Goal: Transaction & Acquisition: Purchase product/service

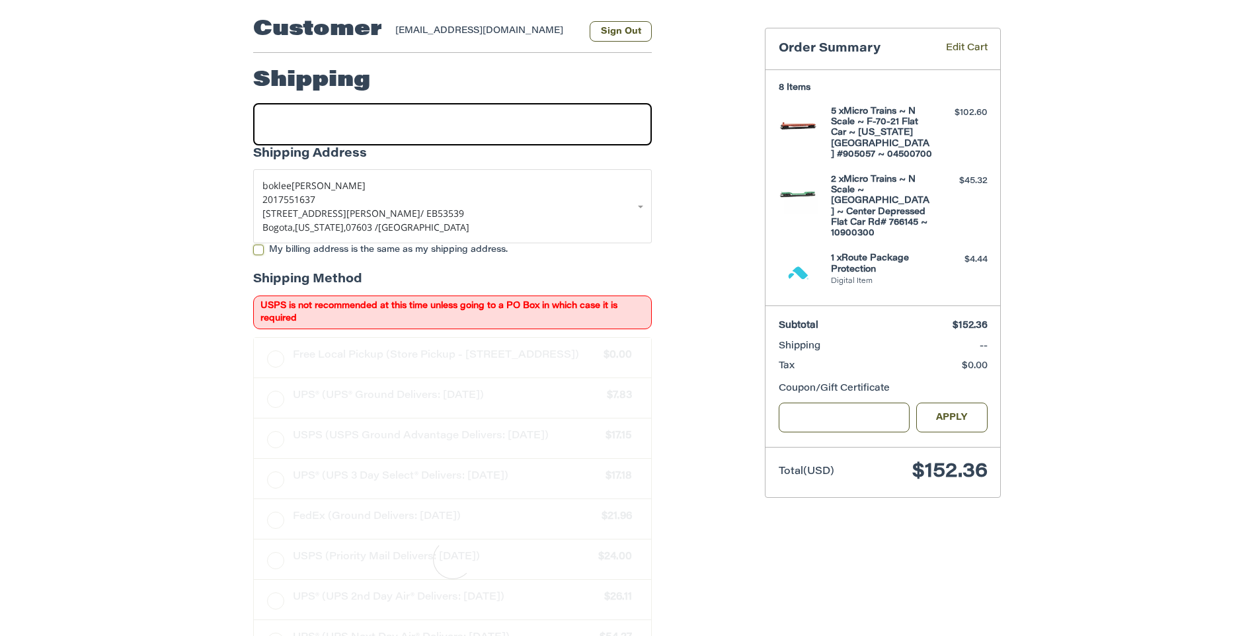
scroll to position [171, 0]
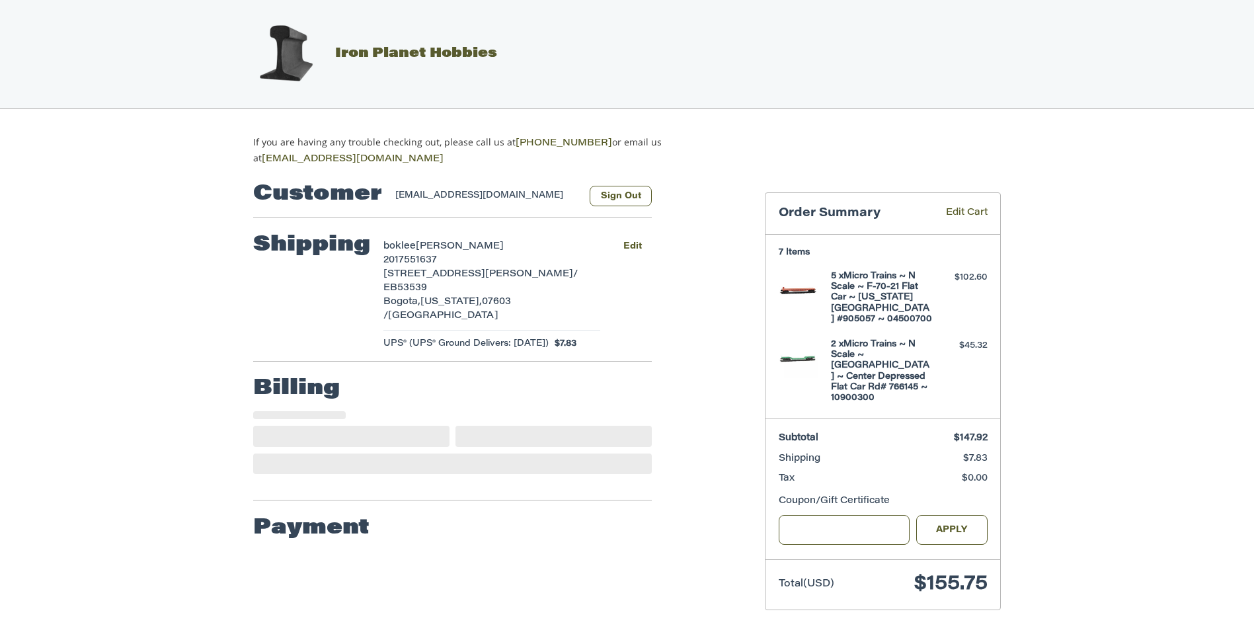
select select "**"
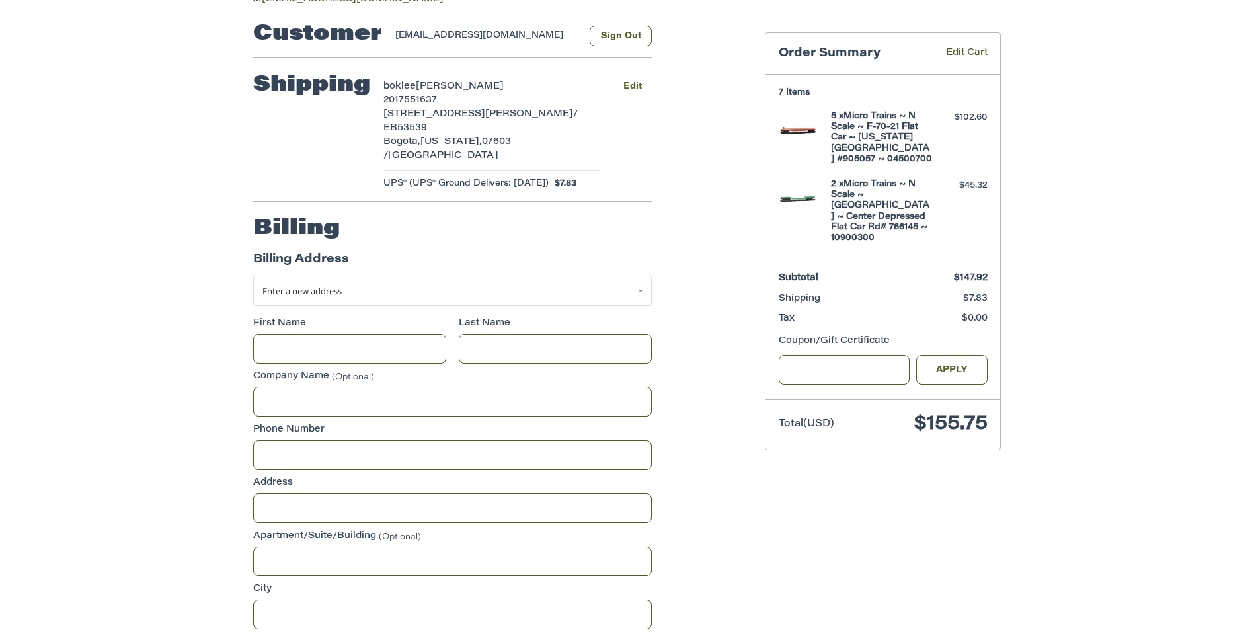
scroll to position [138, 0]
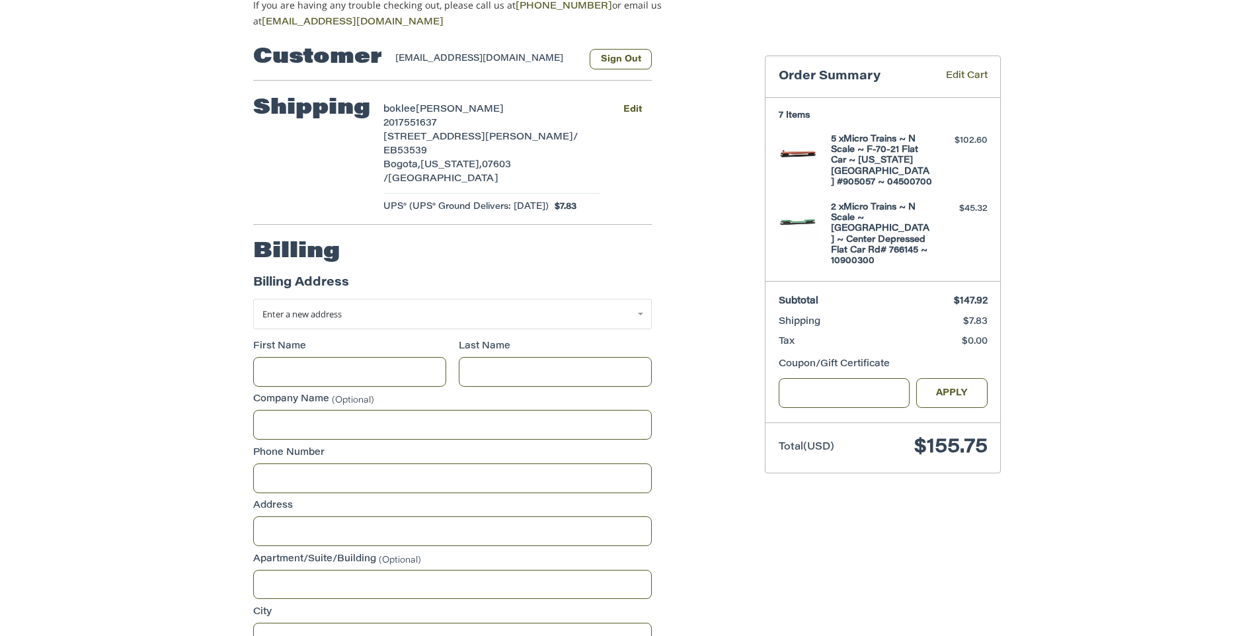
click at [432, 119] on span "2017551637" at bounding box center [410, 123] width 54 height 9
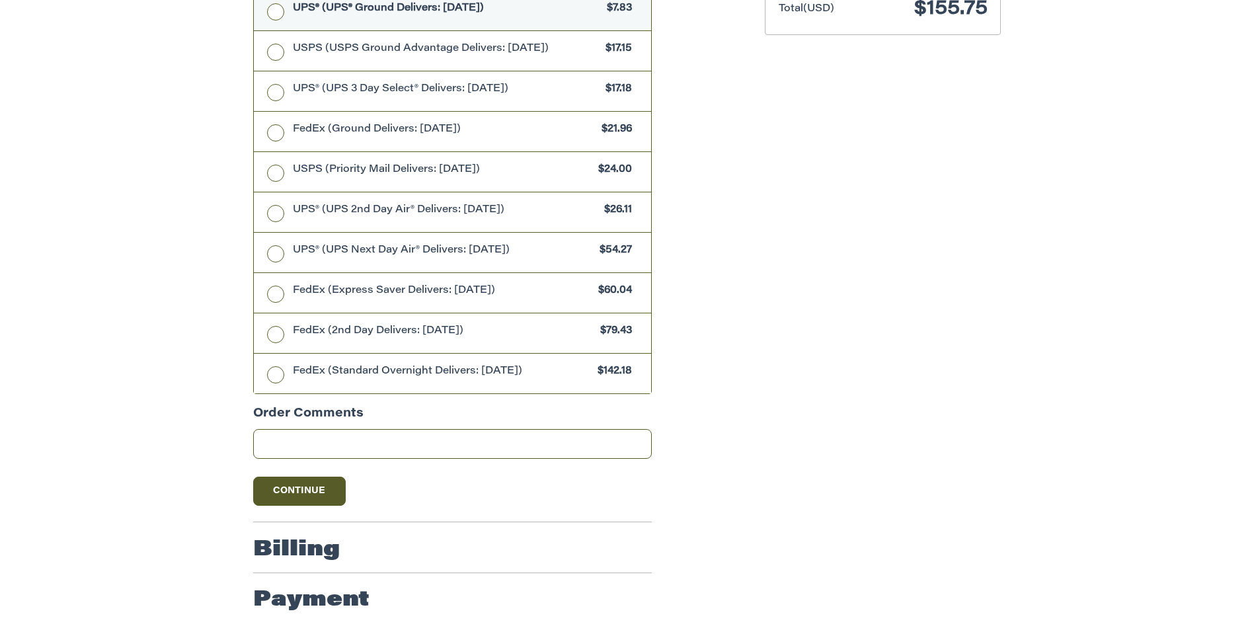
scroll to position [581, 0]
click at [282, 498] on button "Continue" at bounding box center [299, 491] width 93 height 29
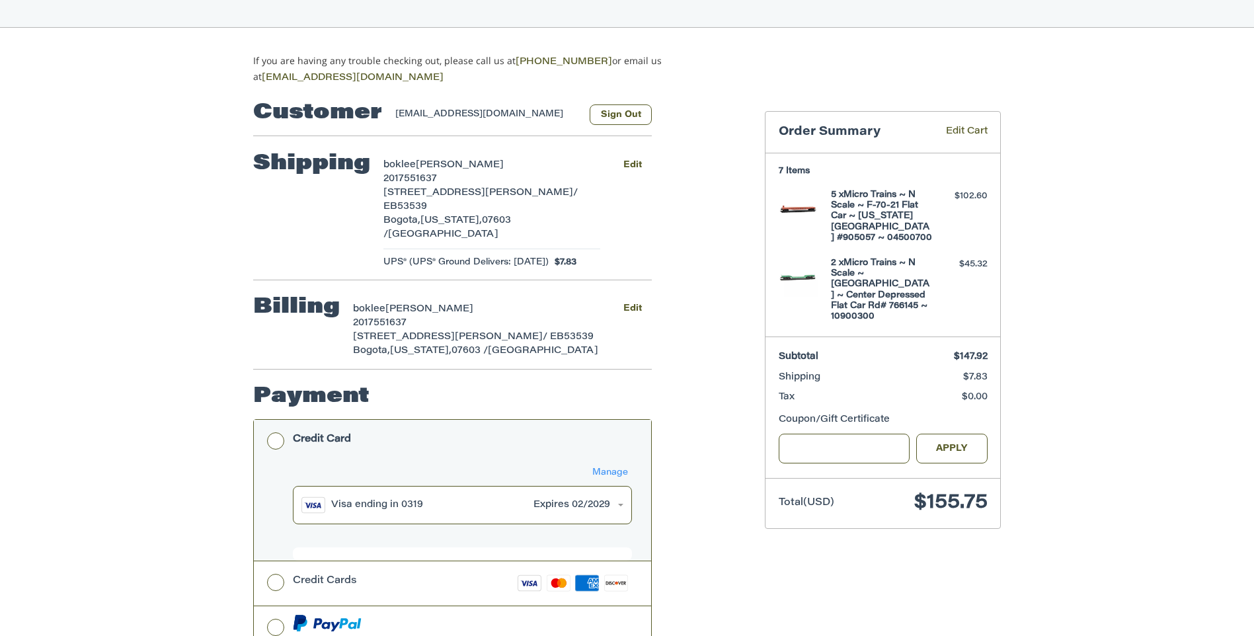
scroll to position [251, 0]
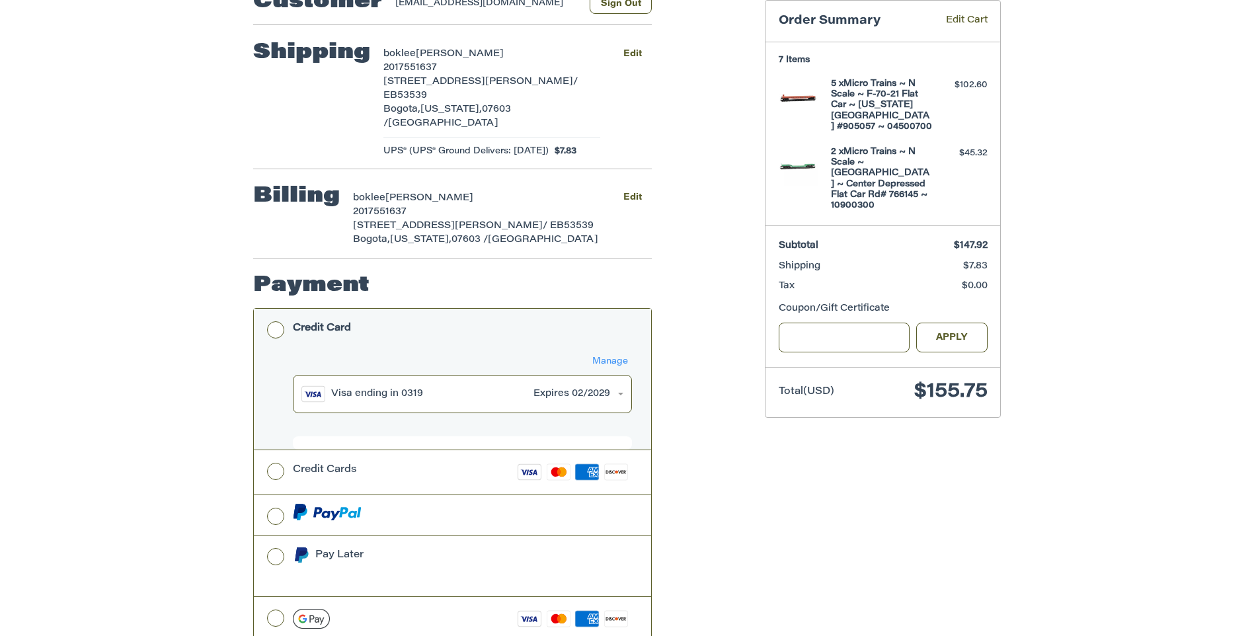
scroll to position [251, 0]
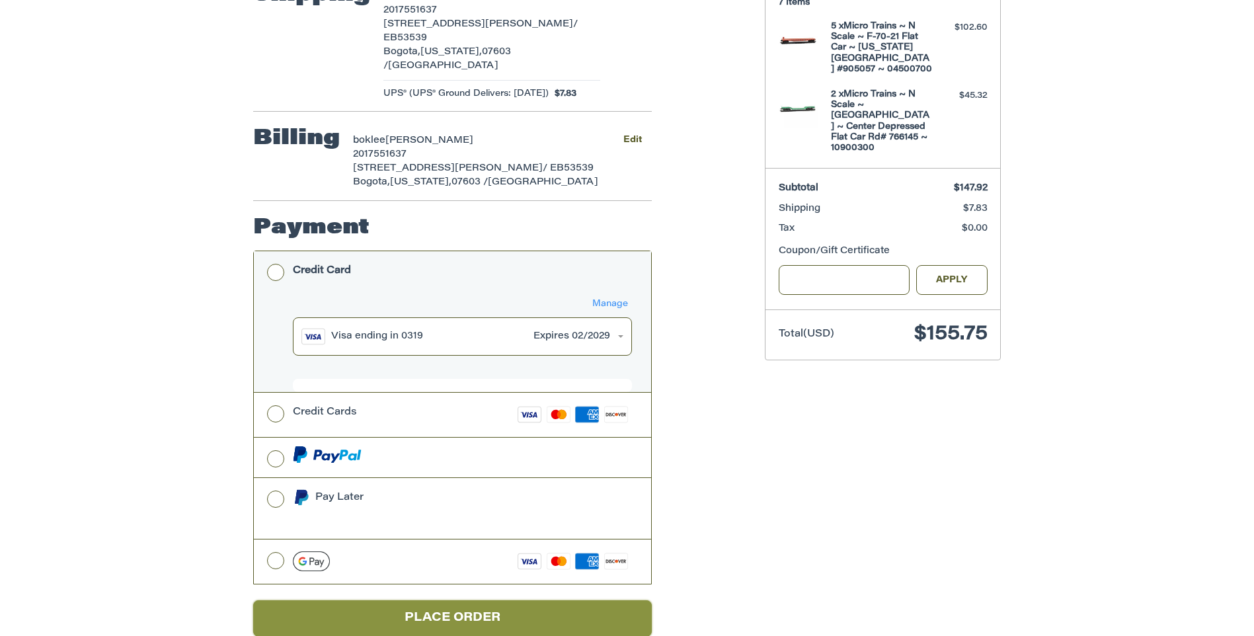
click at [482, 600] on button "Place Order" at bounding box center [452, 618] width 399 height 36
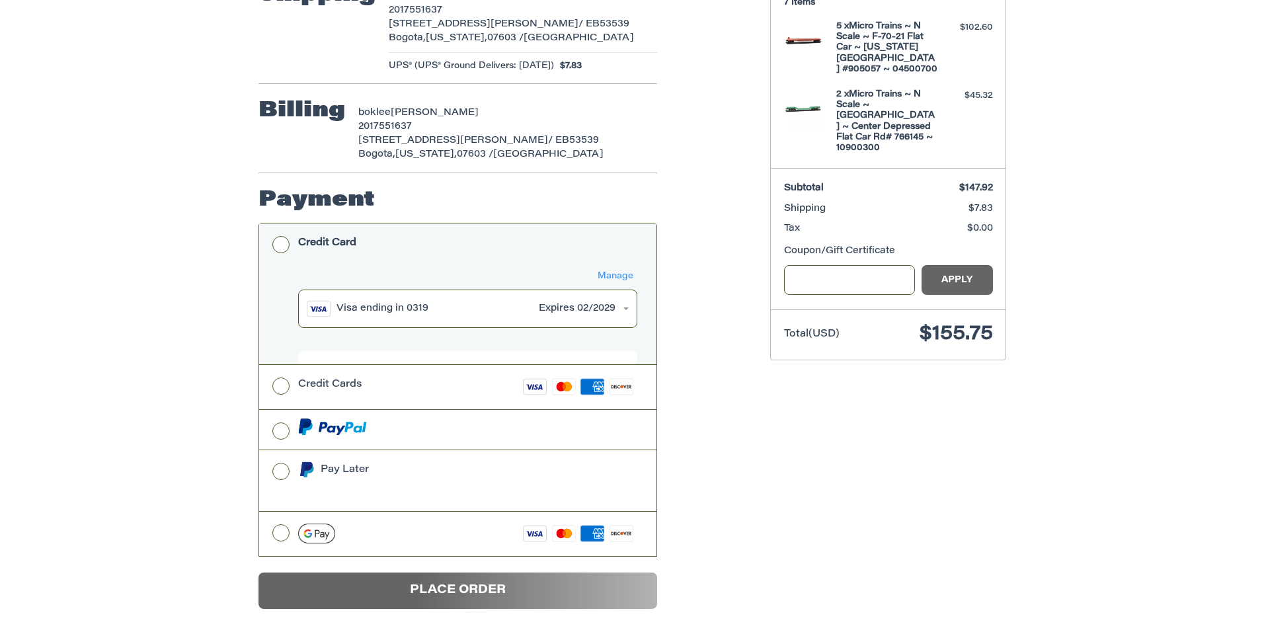
scroll to position [0, 0]
